Goal: Find specific page/section

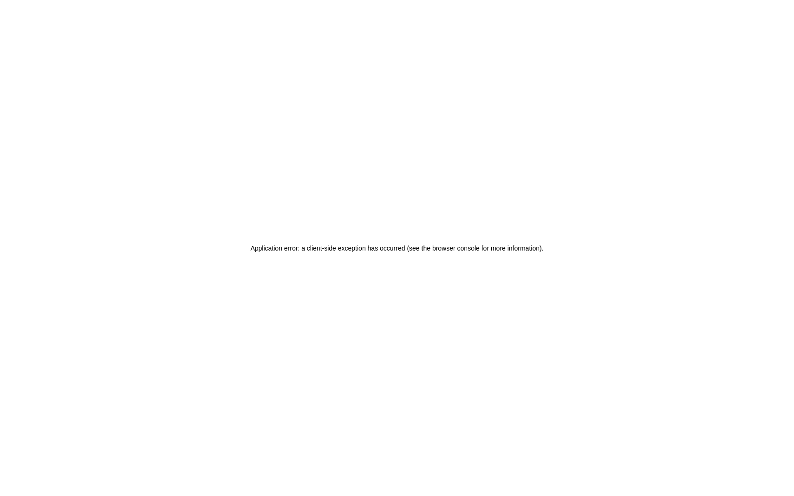
click at [44, 31] on div "Application error: a client-side exception has occurred (see the browser consol…" at bounding box center [397, 248] width 794 height 496
